Goal: Task Accomplishment & Management: Complete application form

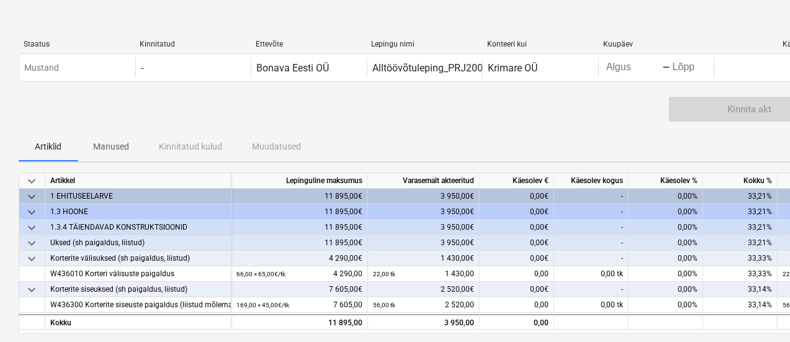
click at [611, 255] on div "-" at bounding box center [591, 259] width 74 height 16
click at [618, 260] on div "-" at bounding box center [591, 259] width 74 height 16
click at [623, 258] on div "-" at bounding box center [591, 259] width 74 height 16
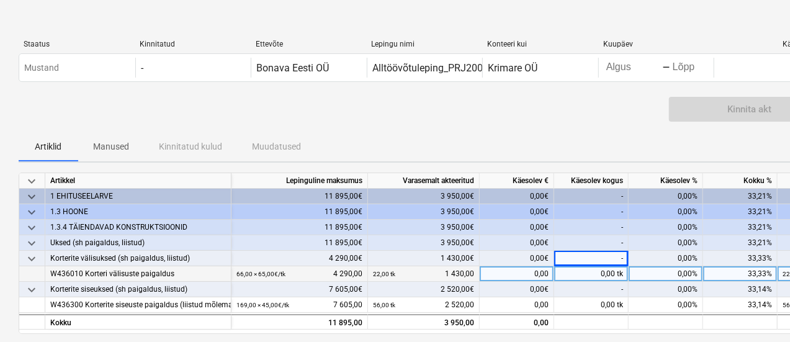
click at [610, 273] on div "0,00 tk" at bounding box center [591, 274] width 74 height 16
type input "27"
click at [608, 120] on div "Kinnita akt" at bounding box center [425, 114] width 812 height 35
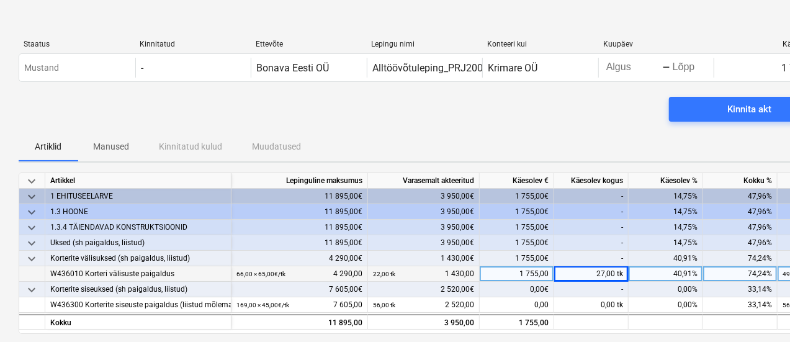
click at [601, 148] on div "Artiklid Manused Kinnitatud kulud Muudatused" at bounding box center [425, 147] width 812 height 30
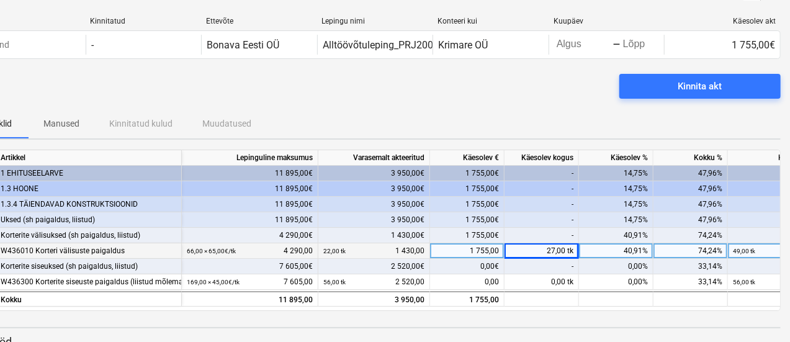
scroll to position [25, 50]
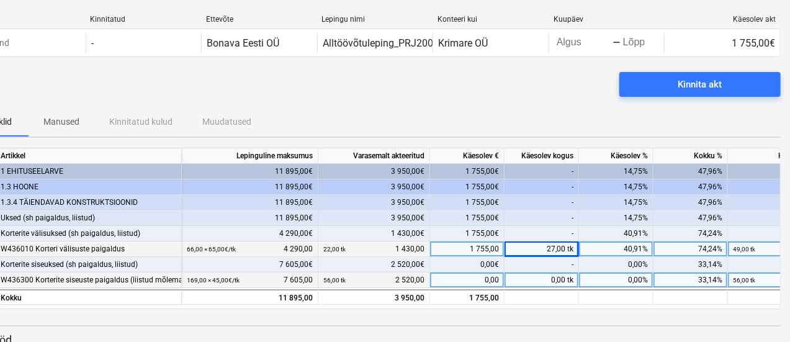
click at [556, 279] on div "0,00 tk" at bounding box center [542, 281] width 74 height 16
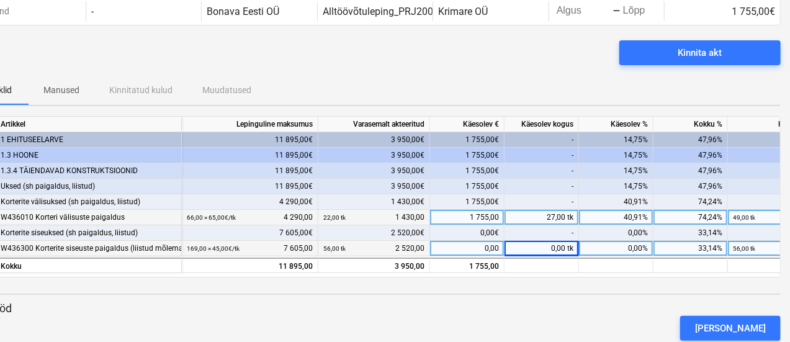
scroll to position [61, 50]
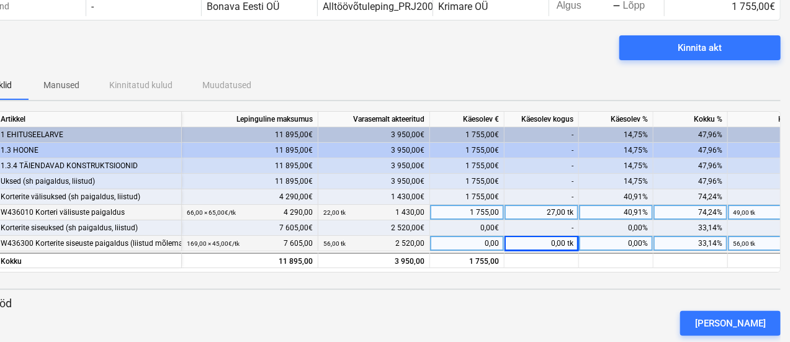
click at [559, 241] on div "0,00 tk" at bounding box center [542, 244] width 74 height 16
type input "50"
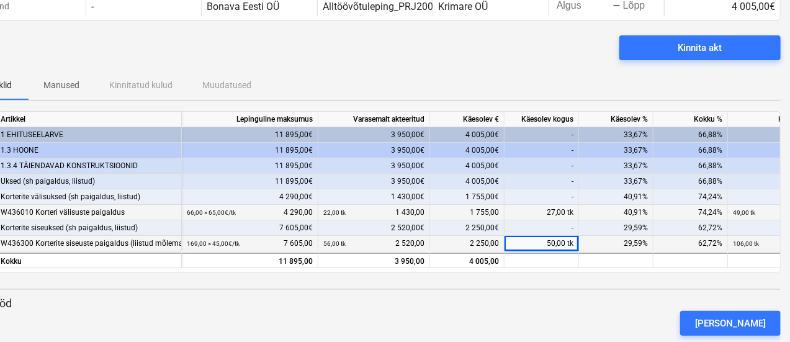
click at [534, 78] on div "Artiklid Manused Kinnitatud kulud Muudatused" at bounding box center [375, 85] width 812 height 30
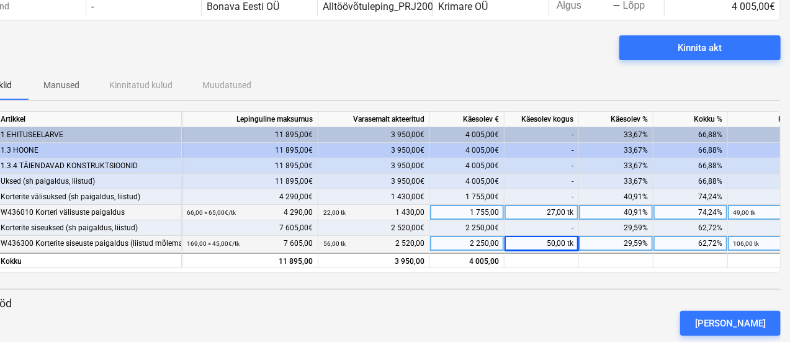
click at [637, 285] on div "keyboard_arrow_down Artikkel Lepinguline [PERSON_NAME] akteeritud Käesolev € Kä…" at bounding box center [375, 264] width 812 height 306
click at [554, 243] on div "50,00 tk" at bounding box center [542, 244] width 74 height 16
type input "60"
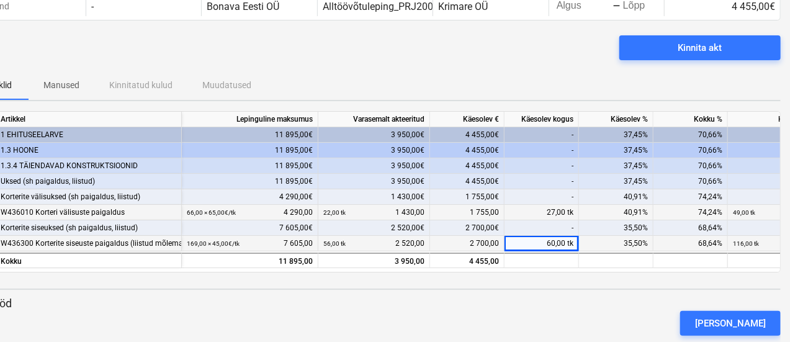
click at [548, 58] on div "Kinnita akt" at bounding box center [375, 52] width 812 height 35
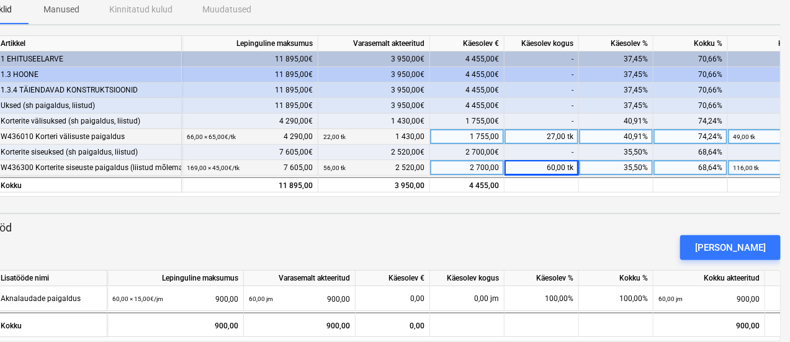
scroll to position [156, 50]
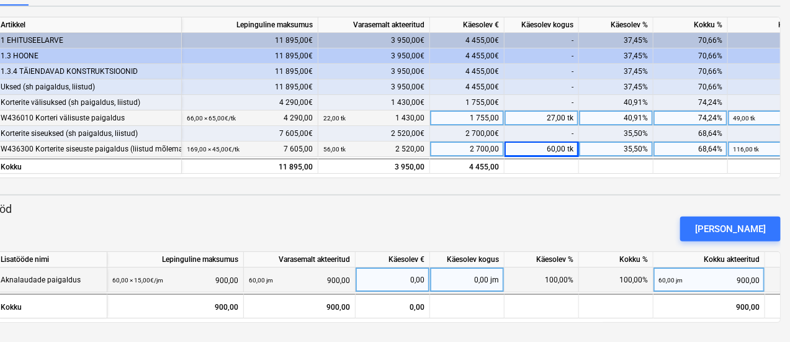
click at [117, 280] on small "60,00 × 15,00€ / jm" at bounding box center [137, 280] width 51 height 7
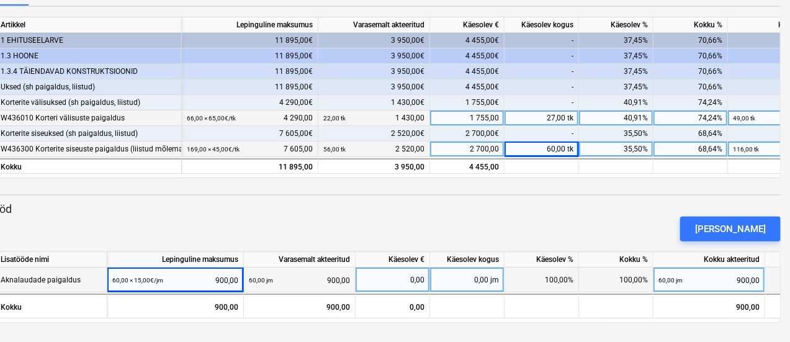
click at [117, 279] on small "60,00 × 15,00€ / jm" at bounding box center [137, 280] width 51 height 7
click at [168, 278] on div "60,00 × 15,00€ / jm 900,00" at bounding box center [175, 280] width 126 height 25
click at [119, 280] on small "60,00 × 15,00€ / jm" at bounding box center [137, 280] width 51 height 7
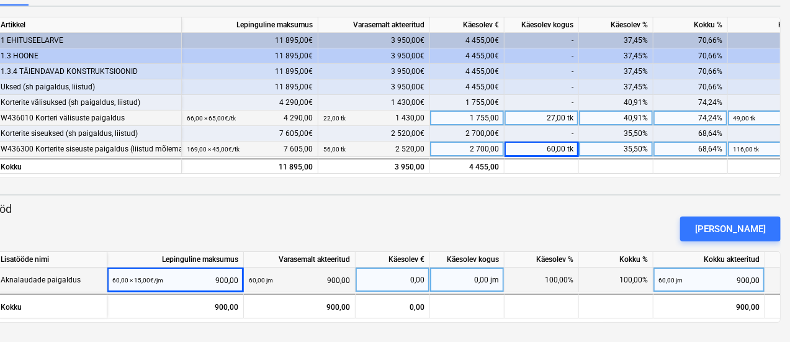
click at [119, 280] on small "60,00 × 15,00€ / jm" at bounding box center [137, 280] width 51 height 7
click at [297, 280] on div "60,00 jm 900,00" at bounding box center [299, 280] width 101 height 25
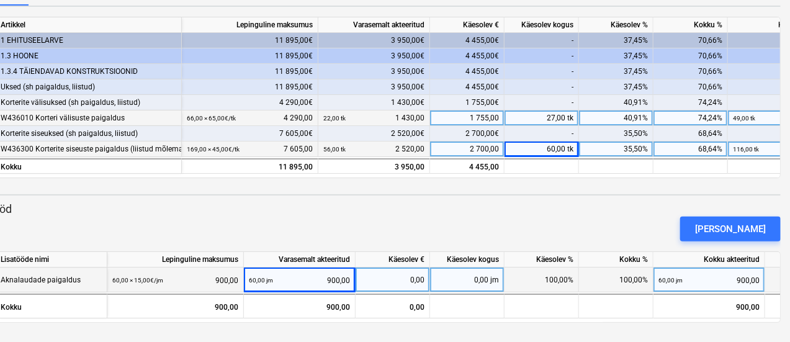
click at [253, 280] on small "60,00 jm" at bounding box center [261, 280] width 24 height 7
click at [461, 279] on div "0,00 jm" at bounding box center [467, 280] width 74 height 25
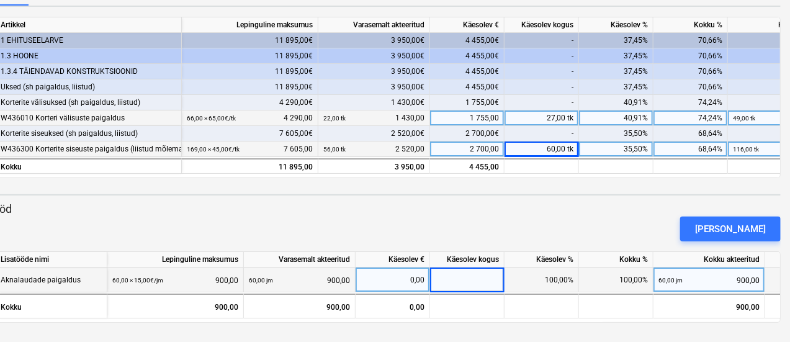
click at [461, 279] on input at bounding box center [467, 280] width 74 height 24
type input "157"
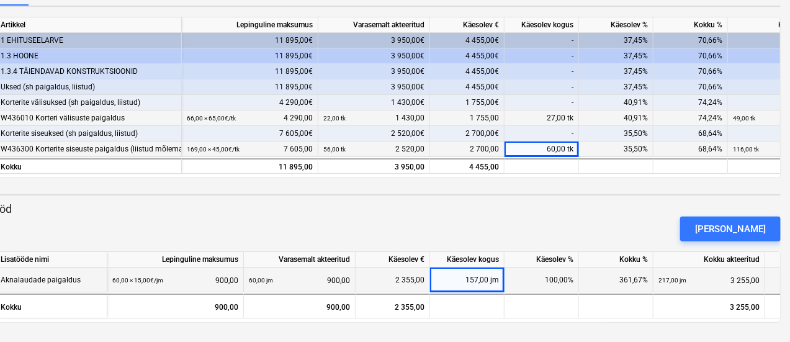
click at [478, 215] on div "[PERSON_NAME]" at bounding box center [375, 229] width 822 height 35
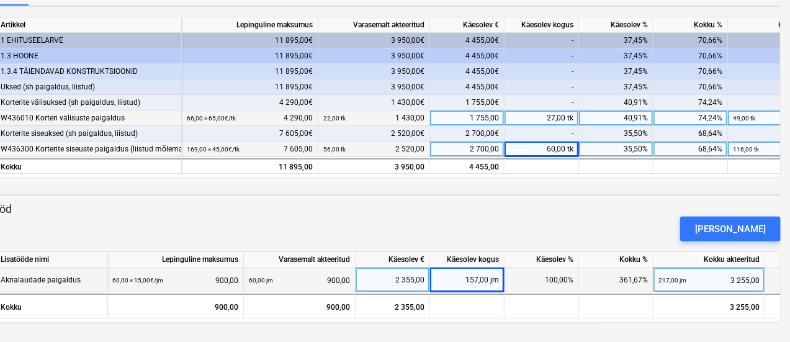
click at [115, 277] on small "60,00 × 15,00€ / jm" at bounding box center [137, 280] width 51 height 7
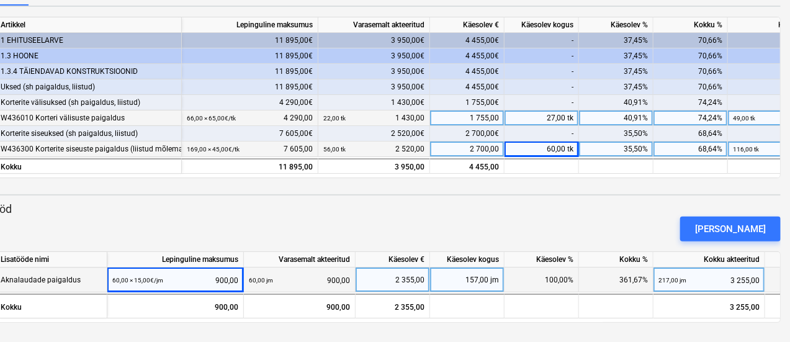
click at [119, 279] on small "60,00 × 15,00€ / jm" at bounding box center [137, 280] width 51 height 7
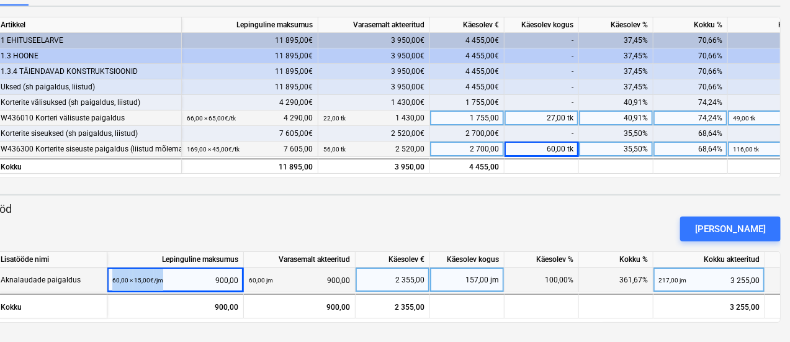
click at [119, 279] on small "60,00 × 15,00€ / jm" at bounding box center [137, 280] width 51 height 7
click at [88, 280] on div "Aknalaudade paigaldus" at bounding box center [52, 280] width 112 height 25
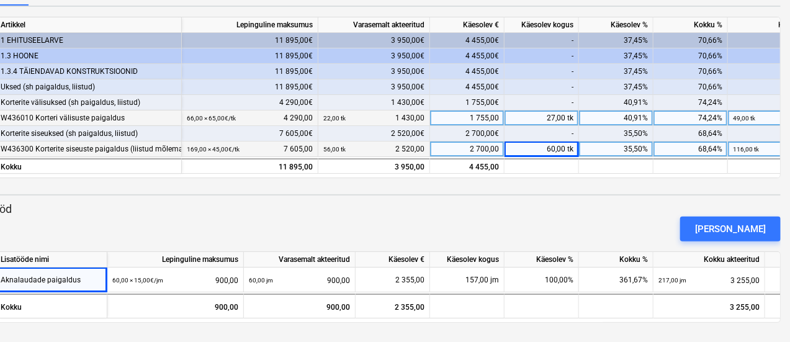
click at [406, 224] on div "[PERSON_NAME]" at bounding box center [375, 229] width 822 height 35
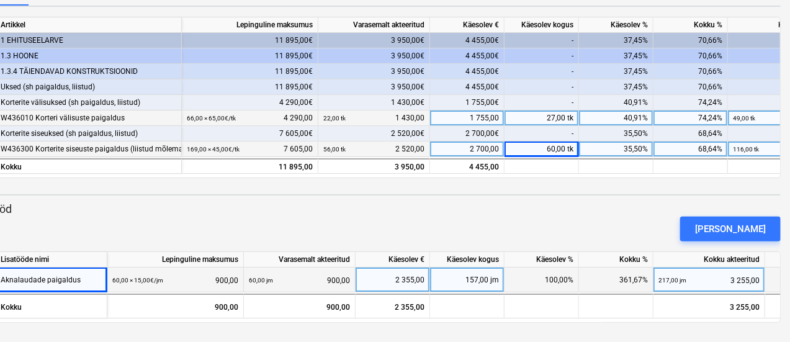
click at [472, 284] on div "157,00 jm" at bounding box center [467, 280] width 74 height 25
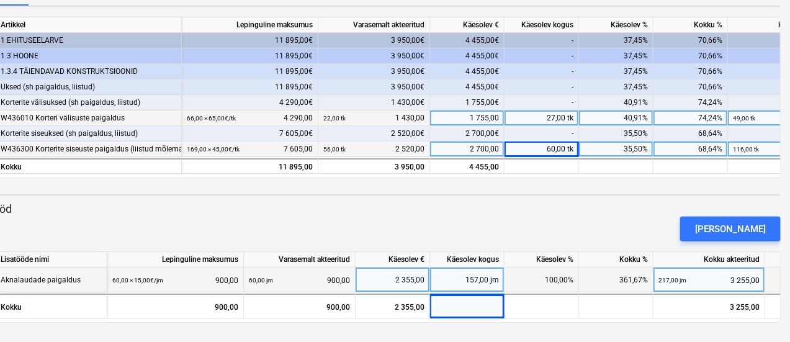
click at [538, 233] on div "[PERSON_NAME]" at bounding box center [375, 229] width 822 height 35
drag, startPoint x: 789, startPoint y: 124, endPoint x: 794, endPoint y: 153, distance: 29.6
click at [741, 153] on html "keyboard_arrow_down Staatus Kinnitatud Ettevõte Lepingu nimi Konteeri kui Kuupä…" at bounding box center [345, 15] width 790 height 342
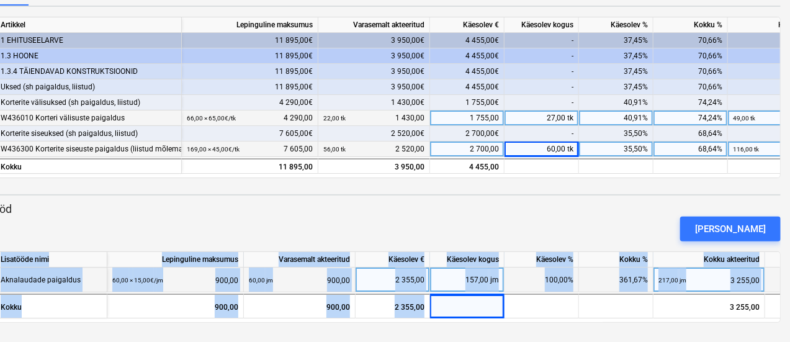
drag, startPoint x: 622, startPoint y: 317, endPoint x: 657, endPoint y: 318, distance: 34.8
click at [657, 318] on div "keyboard_arrow_down Lisatööde nimi Lepinguline maksumus Varasemalt akteeritud K…" at bounding box center [375, 286] width 812 height 71
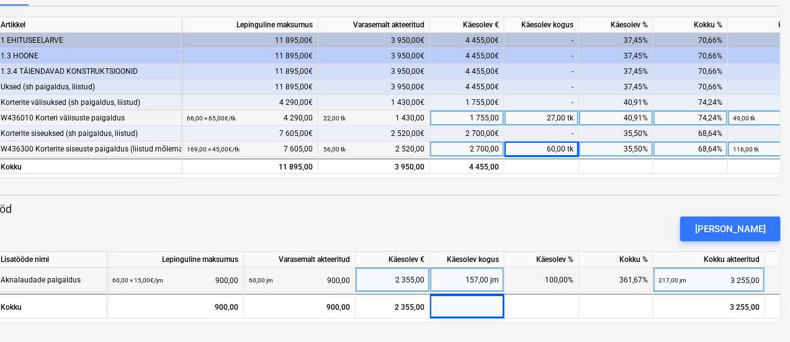
click at [654, 229] on div "[PERSON_NAME]" at bounding box center [375, 229] width 822 height 35
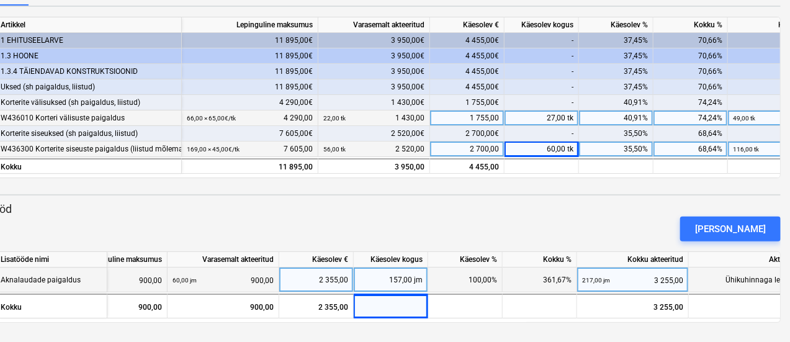
scroll to position [0, 96]
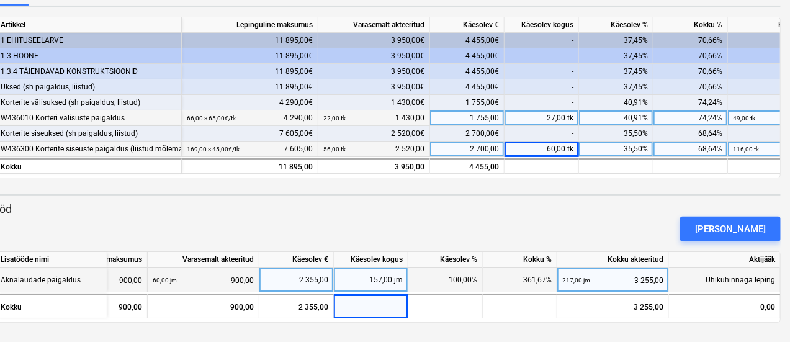
click at [385, 280] on div "157,00 jm" at bounding box center [371, 280] width 74 height 25
type input "0"
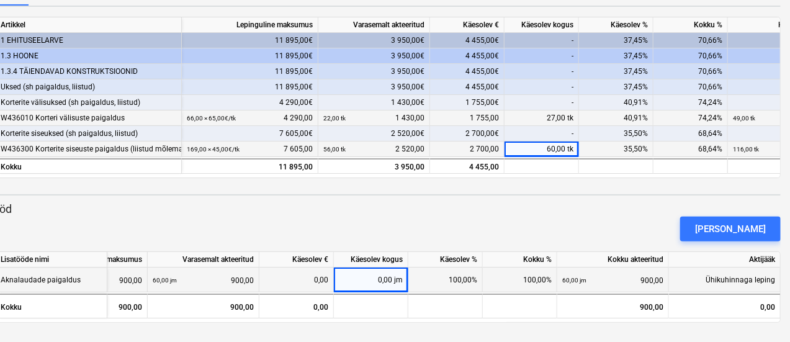
click at [399, 238] on div "[PERSON_NAME]" at bounding box center [375, 229] width 822 height 35
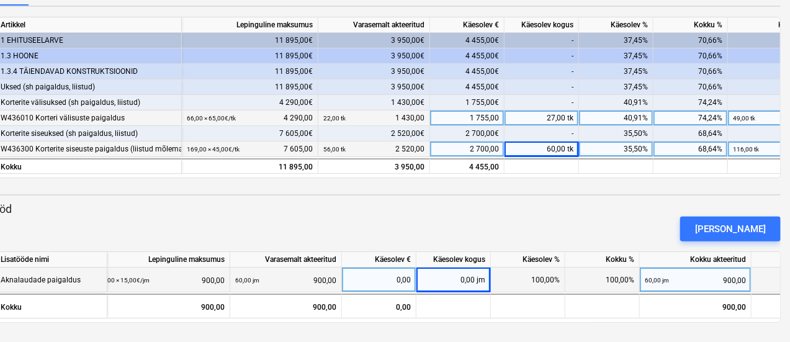
scroll to position [0, 0]
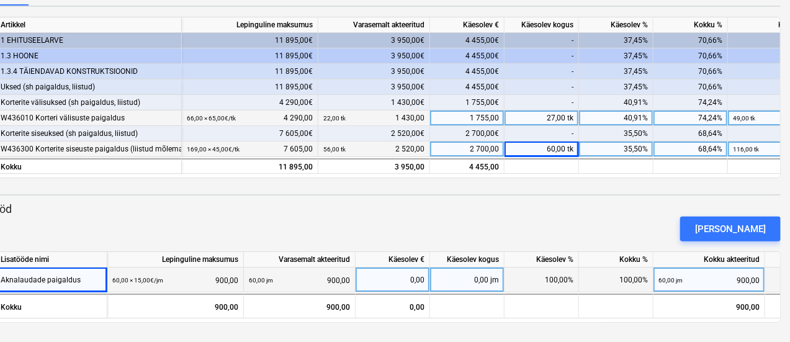
drag, startPoint x: 42, startPoint y: 281, endPoint x: 19, endPoint y: 281, distance: 23.0
click at [19, 281] on div "Aknalaudade paigaldus" at bounding box center [41, 280] width 80 height 24
click at [116, 279] on small "60,00 × 15,00€ / jm" at bounding box center [137, 280] width 51 height 7
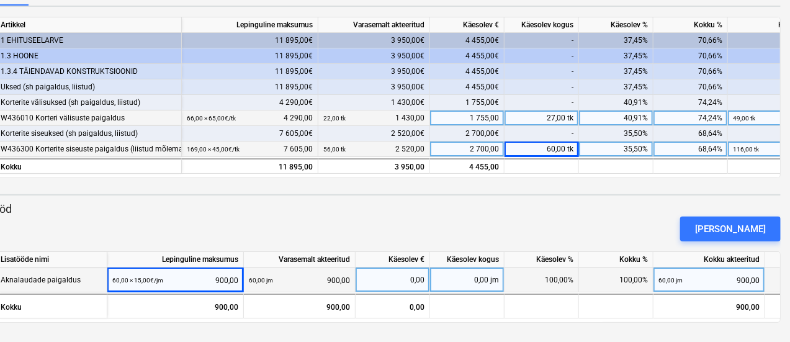
click at [117, 279] on small "60,00 × 15,00€ / jm" at bounding box center [137, 280] width 51 height 7
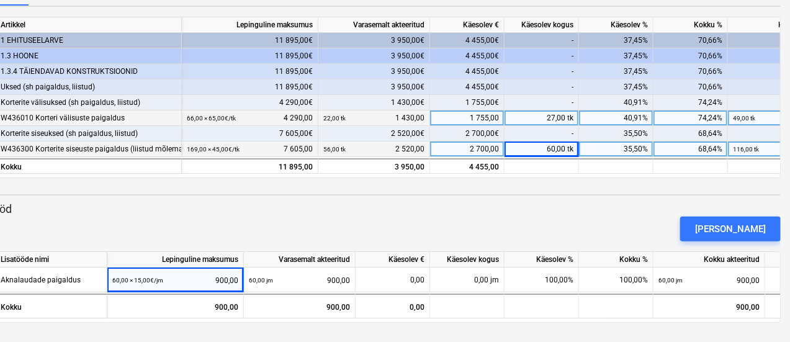
click at [276, 217] on div "[PERSON_NAME]" at bounding box center [375, 229] width 822 height 35
click at [396, 220] on div "[PERSON_NAME]" at bounding box center [375, 229] width 822 height 35
click at [651, 215] on div "[PERSON_NAME]" at bounding box center [375, 229] width 822 height 35
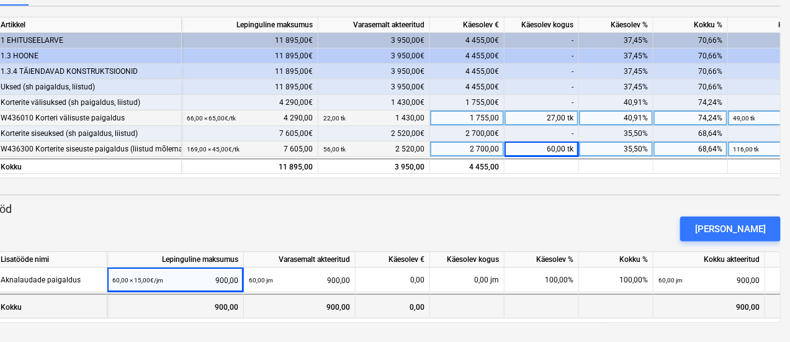
click at [582, 309] on div at bounding box center [616, 306] width 74 height 25
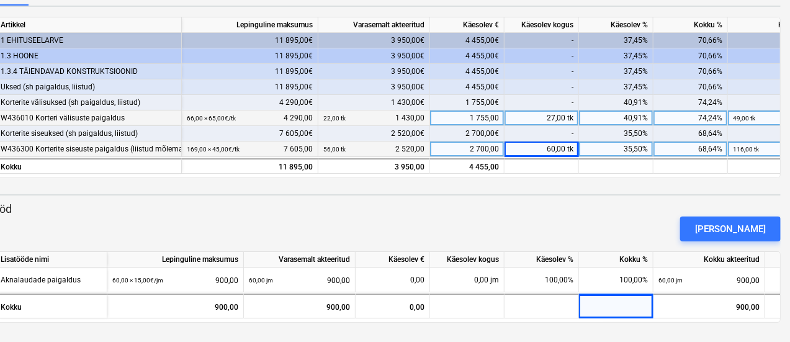
click at [626, 230] on div "[PERSON_NAME]" at bounding box center [375, 229] width 822 height 35
click at [710, 225] on button "[PERSON_NAME]" at bounding box center [730, 229] width 101 height 25
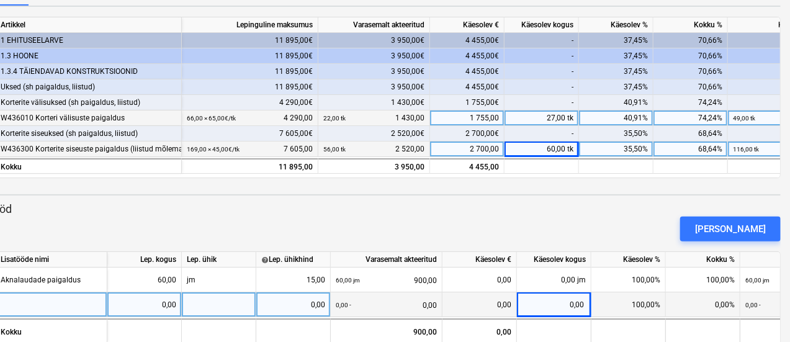
scroll to position [181, 50]
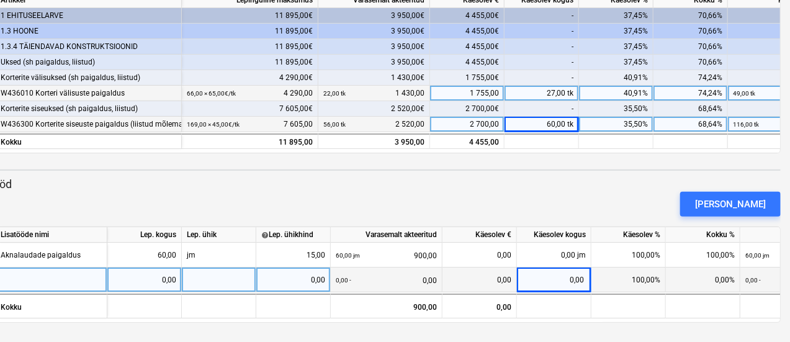
click at [32, 284] on div at bounding box center [52, 280] width 112 height 25
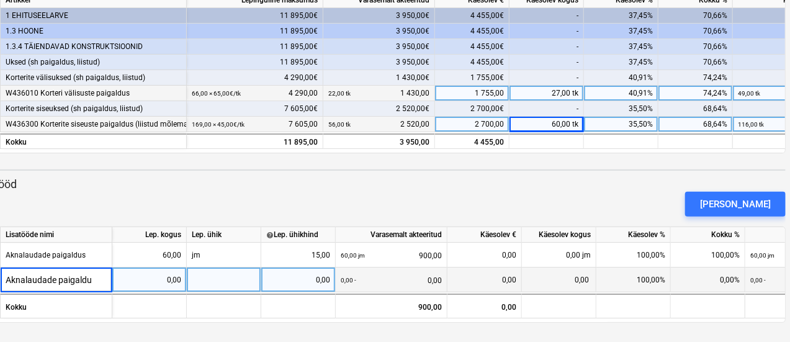
type input "Aknalaudade paigaldus"
click at [166, 277] on div "0,00" at bounding box center [149, 280] width 64 height 25
click at [176, 277] on div "0,00" at bounding box center [149, 280] width 64 height 25
click at [176, 277] on input at bounding box center [149, 280] width 74 height 24
type input "157"
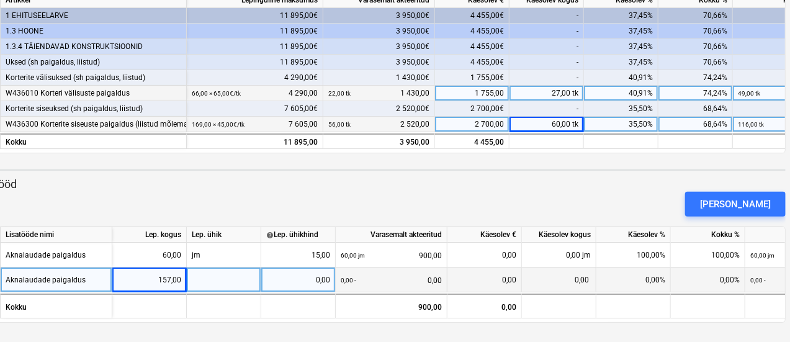
click at [209, 283] on div at bounding box center [224, 280] width 74 height 25
type input "jm"
click at [292, 281] on div "0,00" at bounding box center [298, 280] width 64 height 25
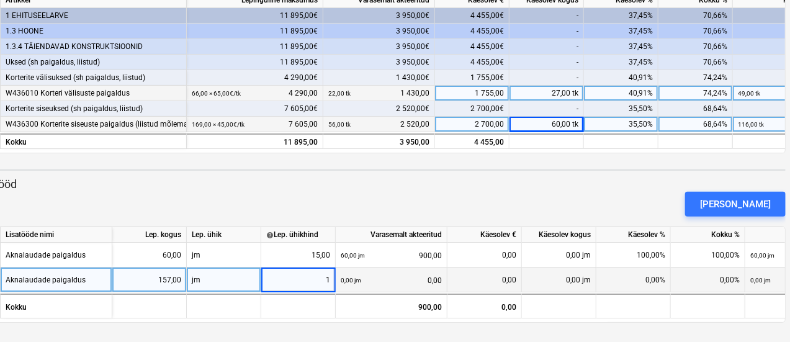
type input "15"
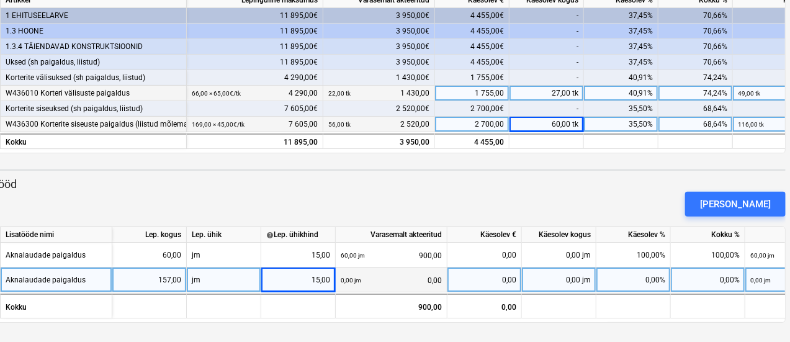
click at [359, 191] on div "[PERSON_NAME]" at bounding box center [380, 204] width 822 height 35
click at [555, 279] on div "0,00 jm" at bounding box center [559, 280] width 74 height 25
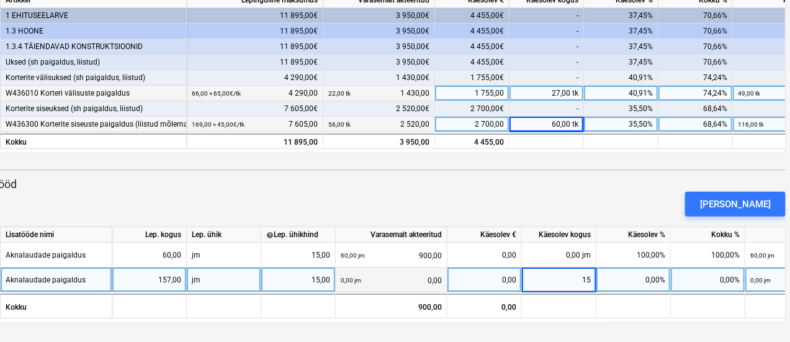
type input "157"
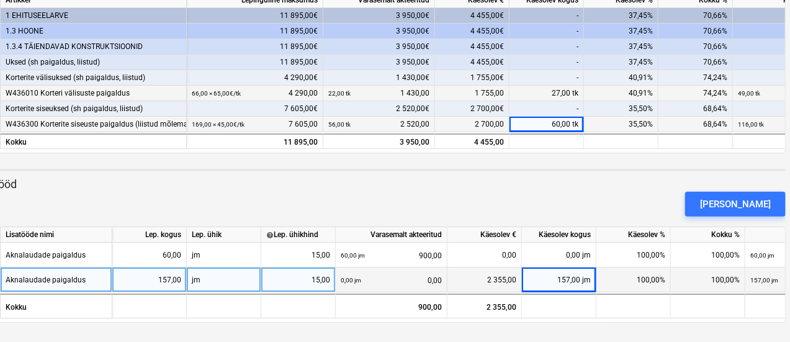
click at [523, 201] on div "[PERSON_NAME]" at bounding box center [380, 204] width 822 height 35
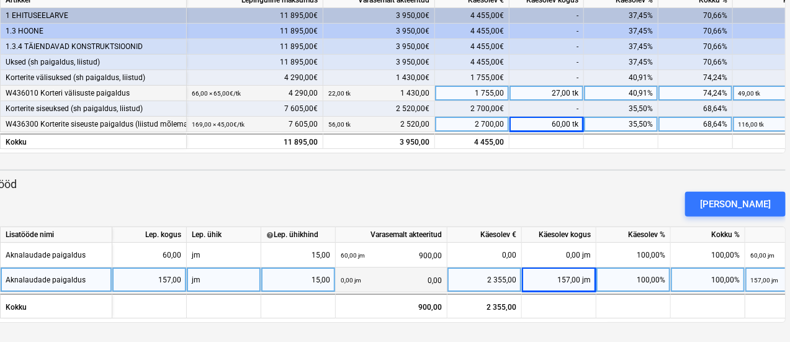
click at [596, 199] on div "[PERSON_NAME]" at bounding box center [380, 204] width 822 height 35
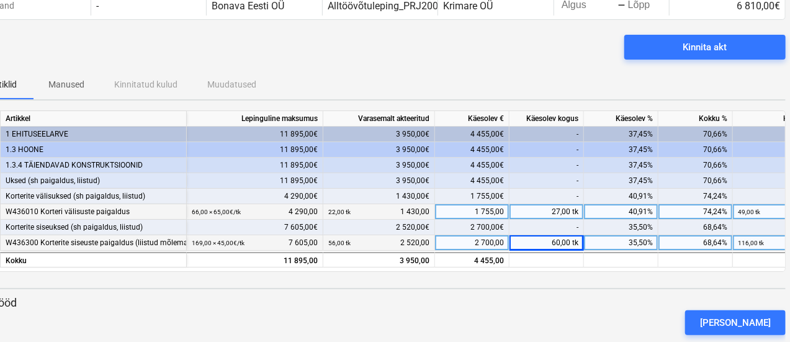
scroll to position [64, 45]
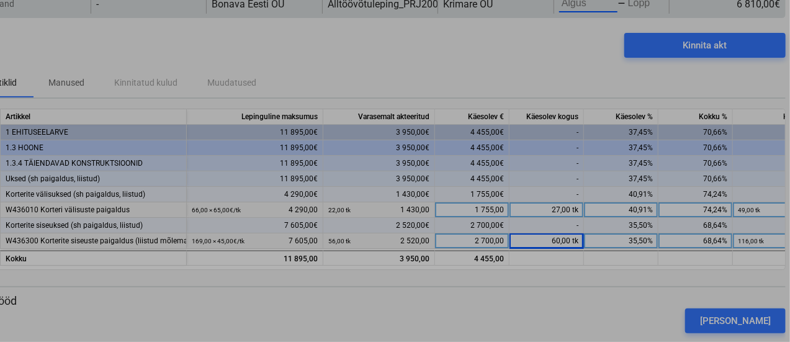
click at [577, 9] on body "keyboard_arrow_down Staatus Kinnitatud Ettevõte Lepingu nimi Konteeri kui Kuupä…" at bounding box center [350, 107] width 790 height 342
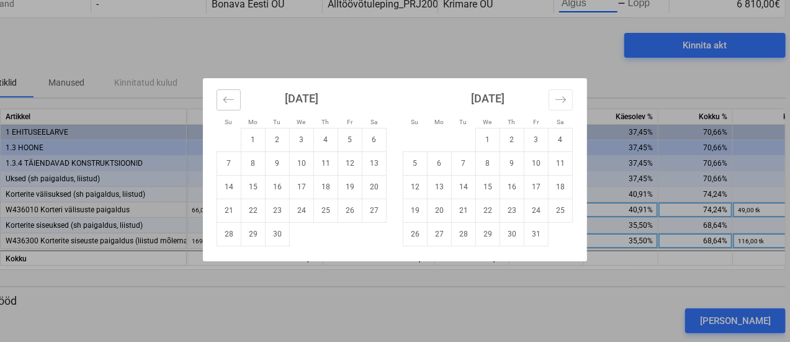
click at [230, 99] on icon "Move backward to switch to the previous month." at bounding box center [228, 99] width 11 height 6
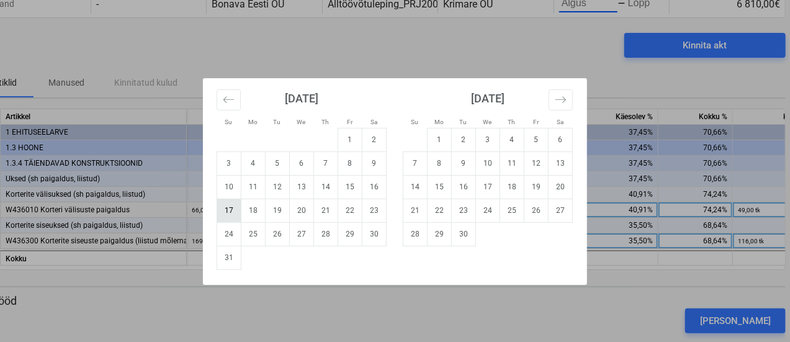
click at [223, 210] on td "17" at bounding box center [229, 211] width 24 height 24
type input "[DATE]"
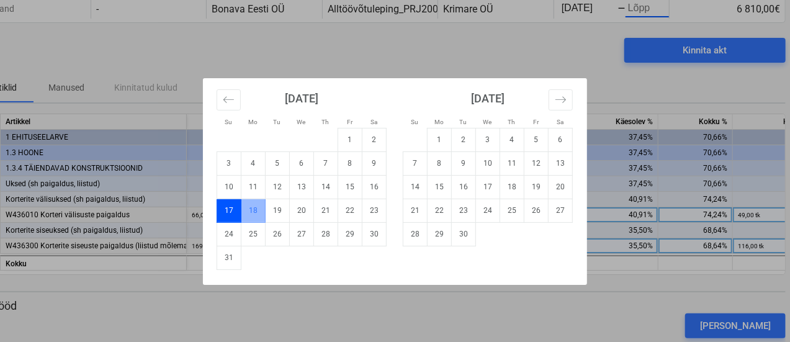
scroll to position [0, 14]
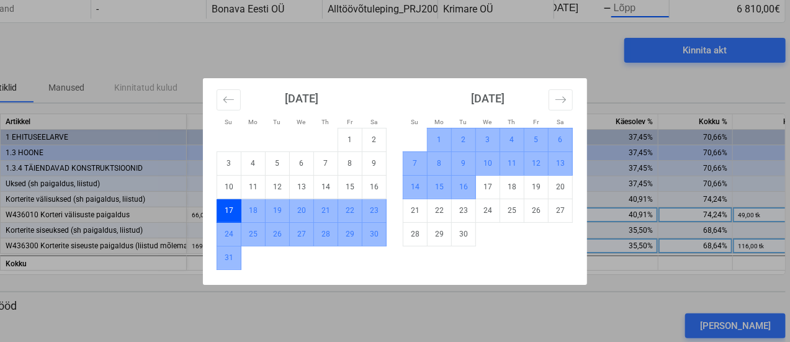
click at [466, 188] on td "16" at bounding box center [464, 187] width 24 height 24
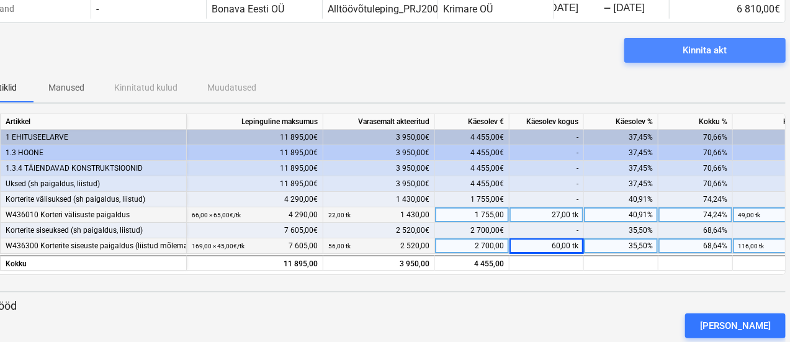
click at [695, 53] on div "Kinnita akt" at bounding box center [705, 50] width 44 height 16
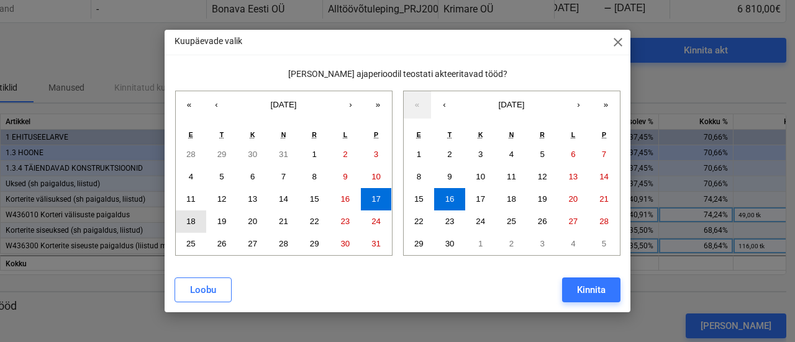
click at [189, 223] on abbr "18" at bounding box center [190, 221] width 9 height 9
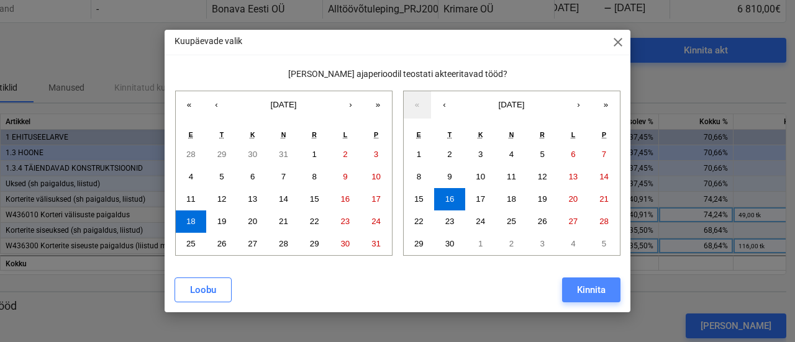
click at [593, 287] on div "Kinnita" at bounding box center [591, 290] width 29 height 16
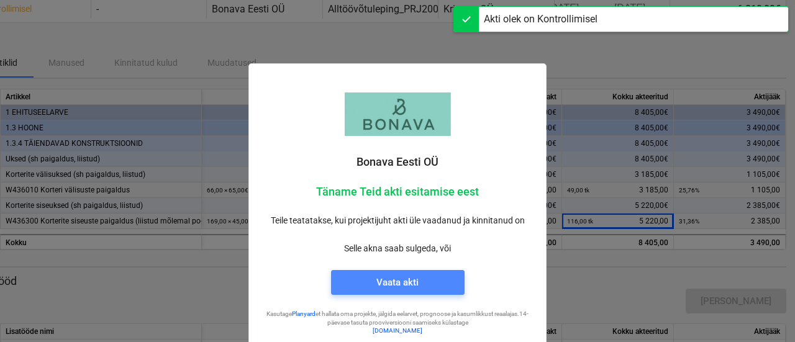
click at [394, 277] on div "Vaata akti" at bounding box center [397, 282] width 42 height 16
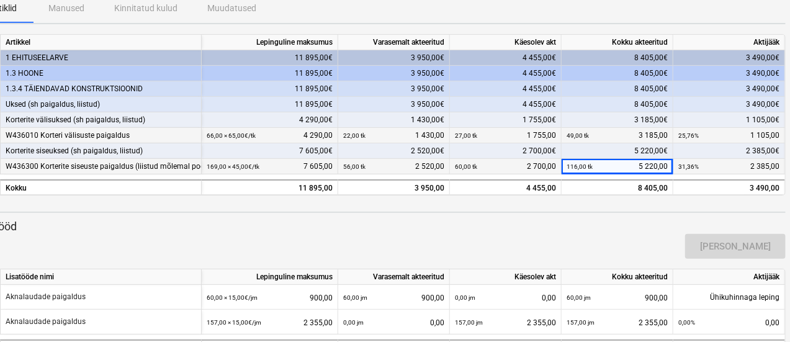
scroll to position [156, 45]
